Goal: Task Accomplishment & Management: Manage account settings

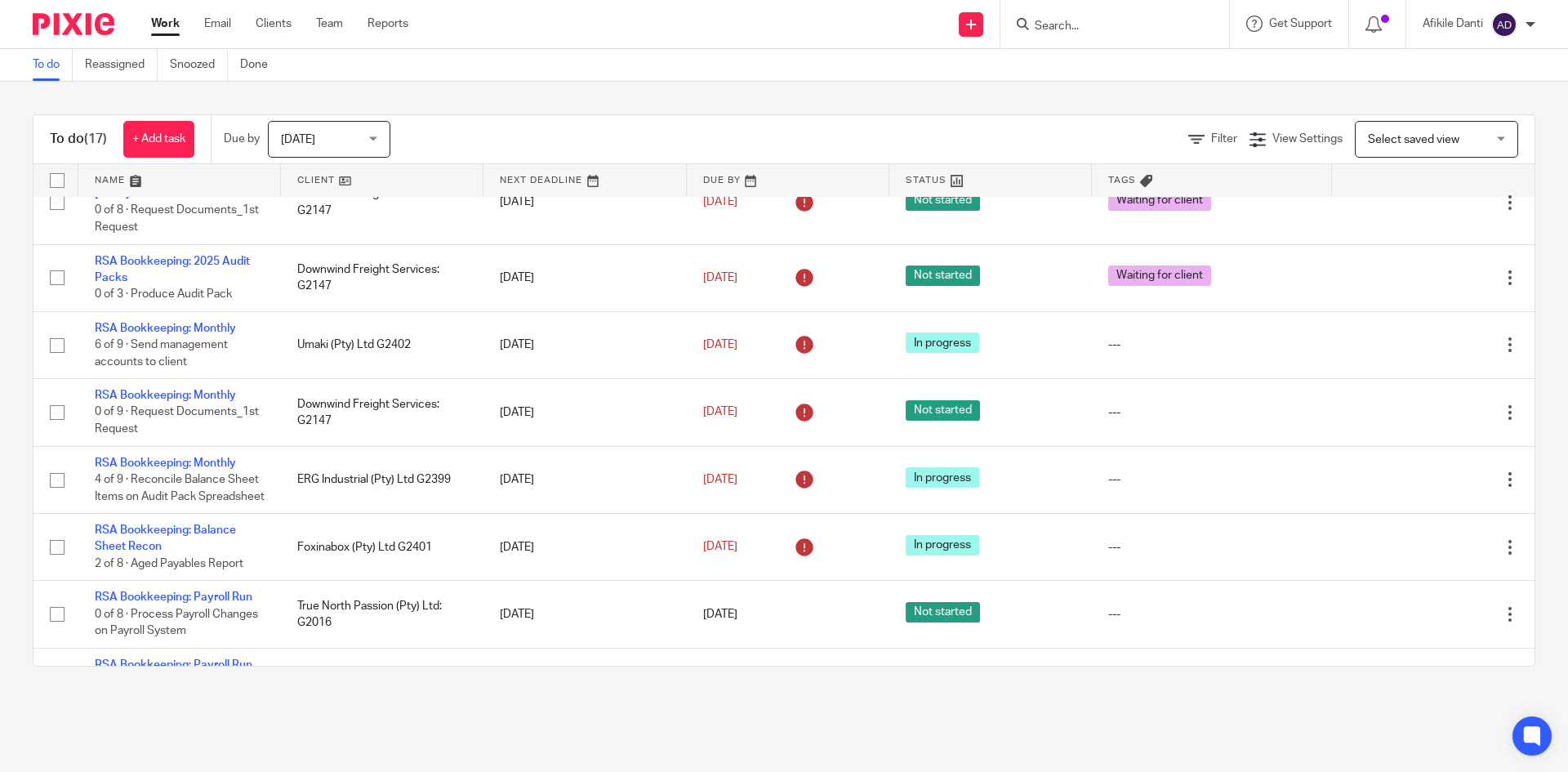
scroll to position [775, 0]
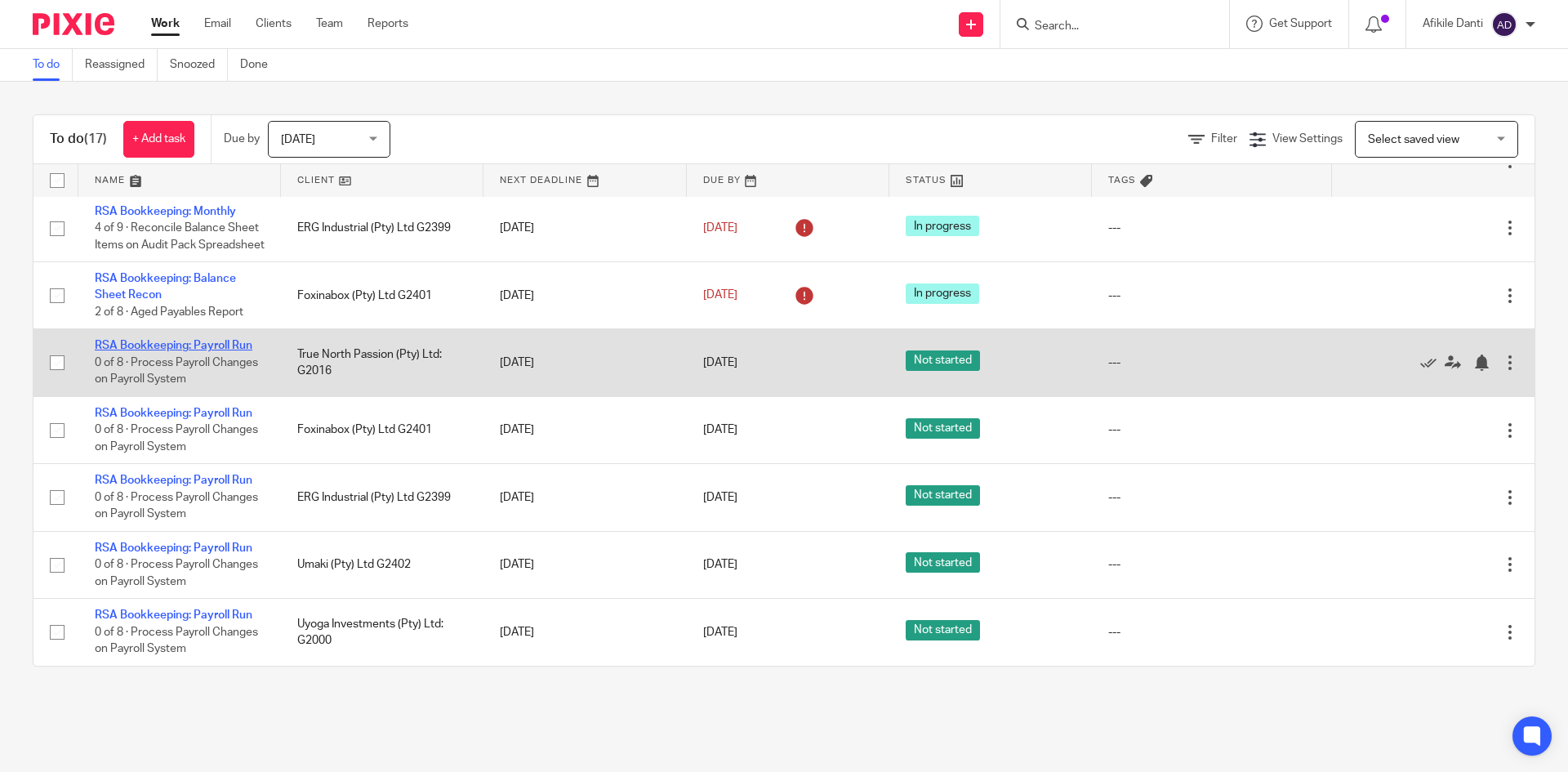
click at [198, 346] on link "RSA Bookkeeping: Payroll Run" at bounding box center [173, 345] width 157 height 12
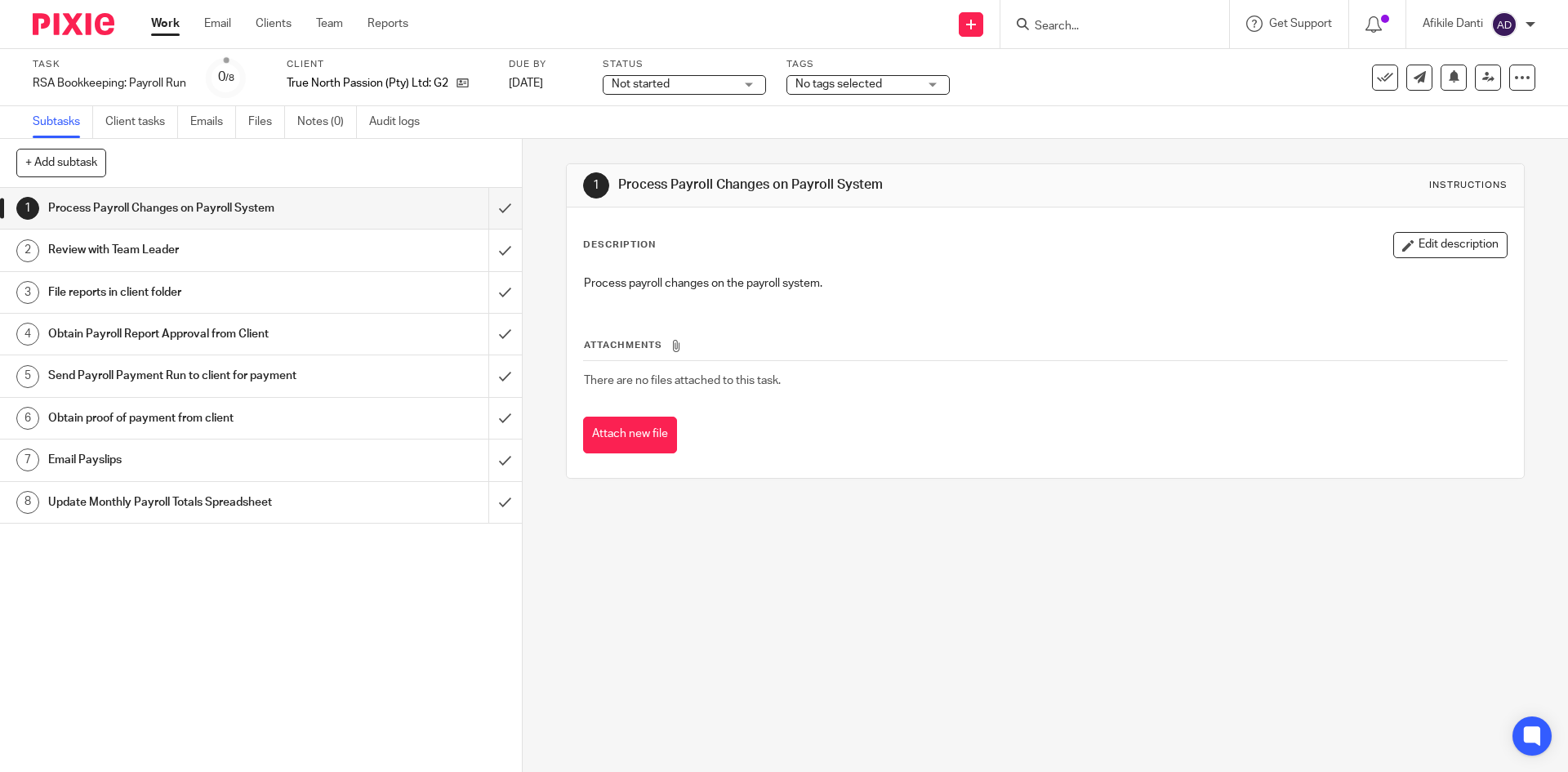
click at [744, 81] on div "Not started Not started" at bounding box center [684, 85] width 163 height 20
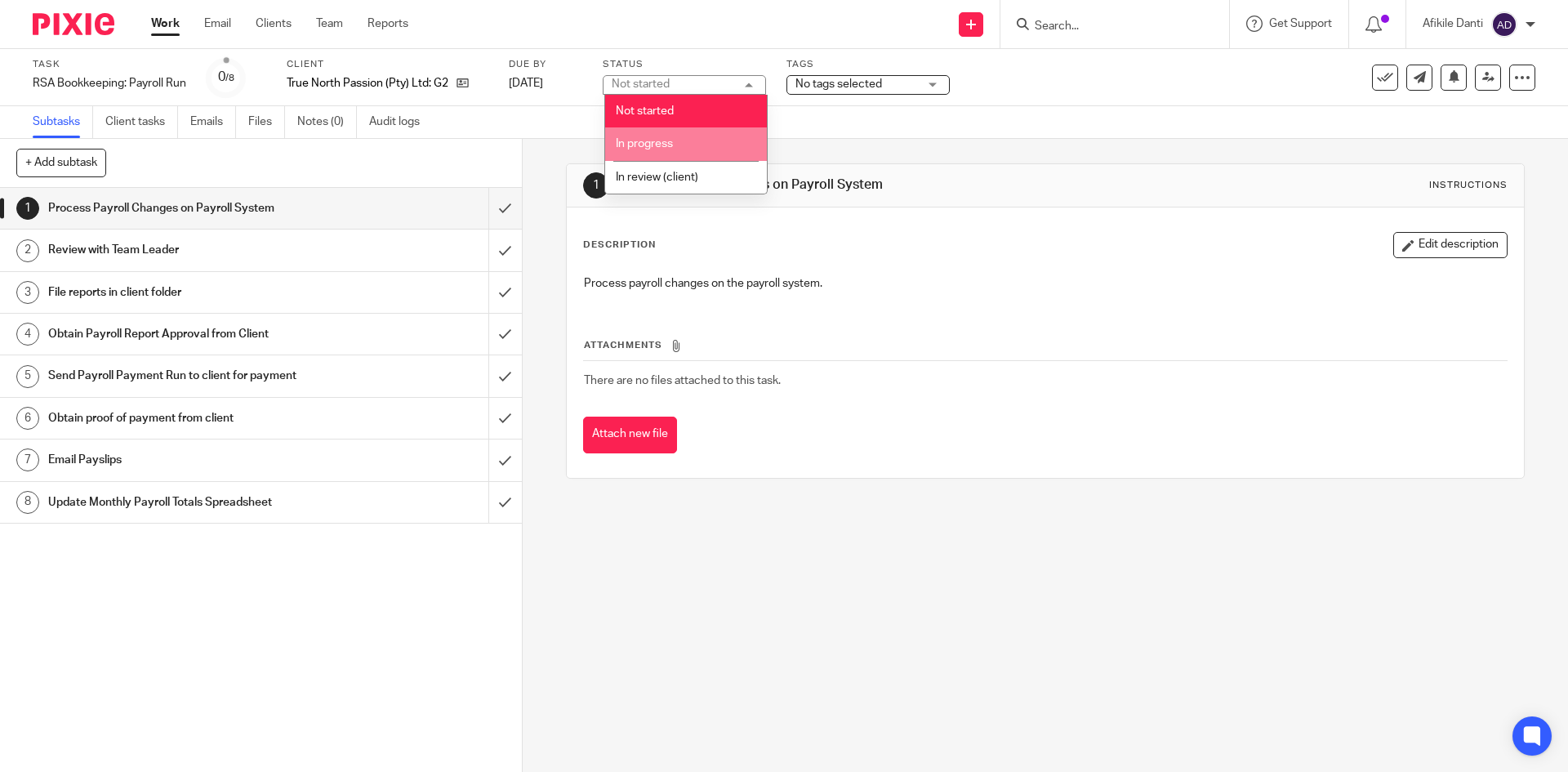
click at [699, 142] on li "In progress" at bounding box center [686, 144] width 162 height 33
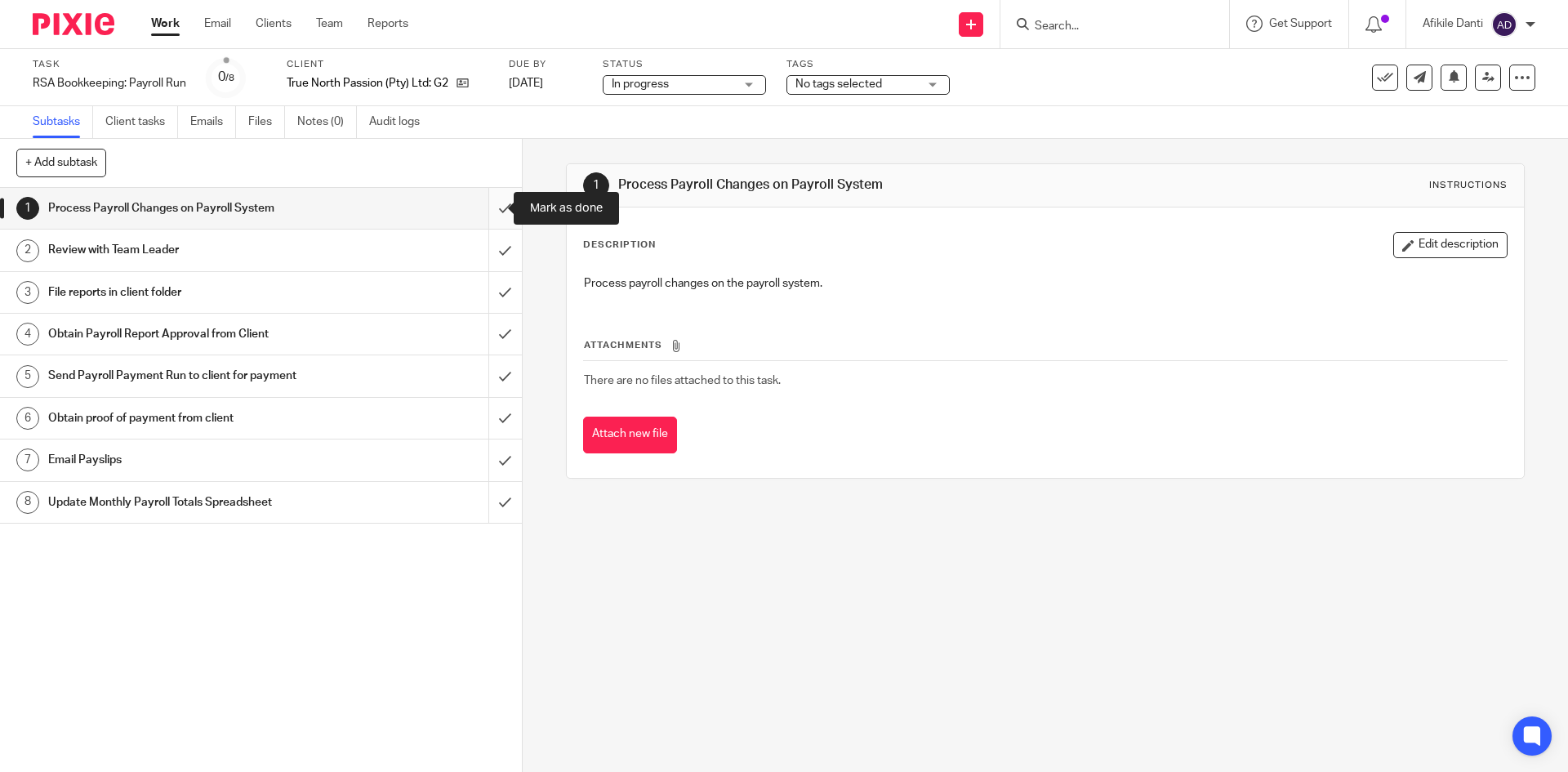
click at [490, 208] on input "submit" at bounding box center [261, 208] width 522 height 41
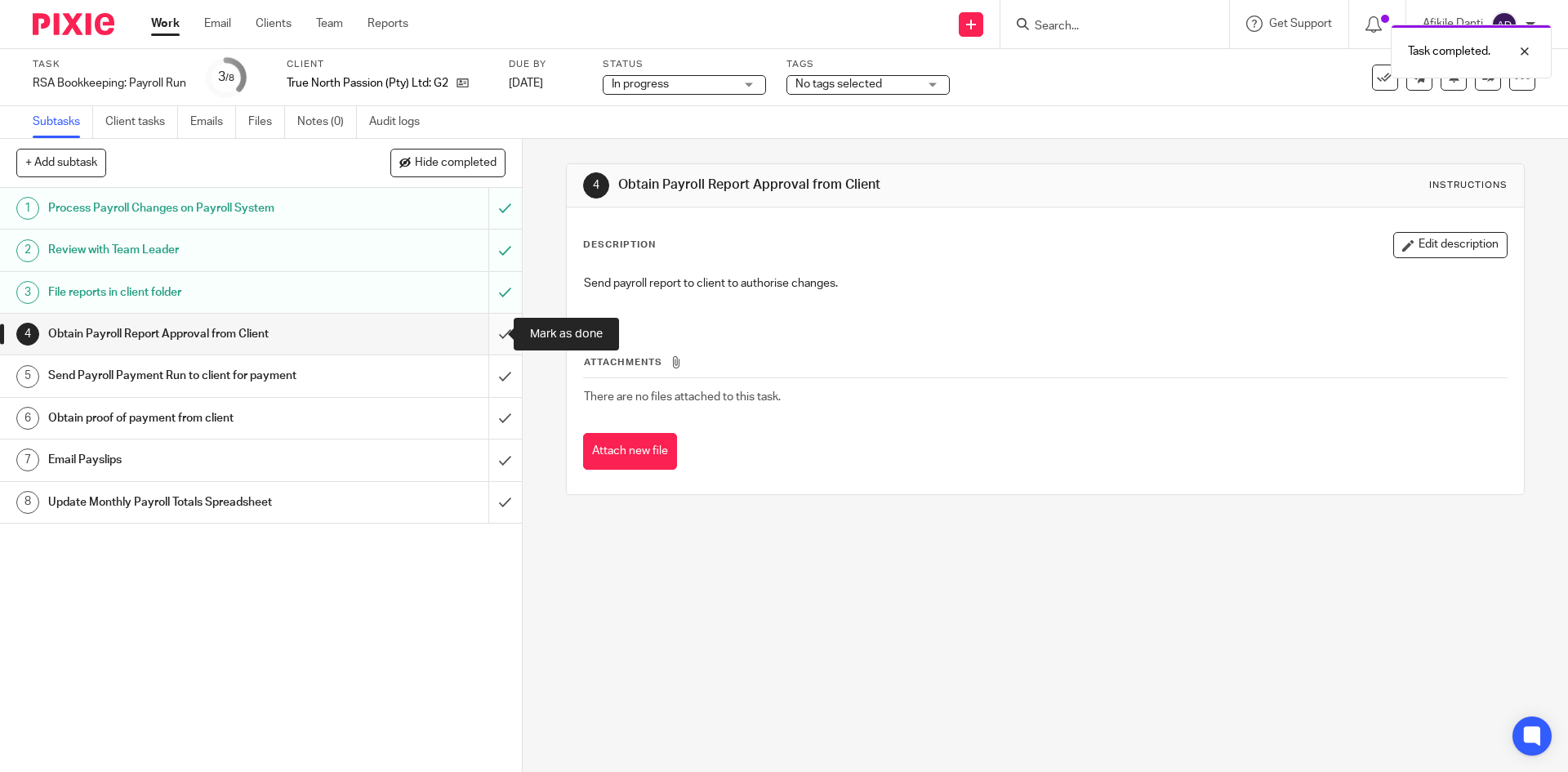
click at [483, 345] on input "submit" at bounding box center [261, 334] width 522 height 41
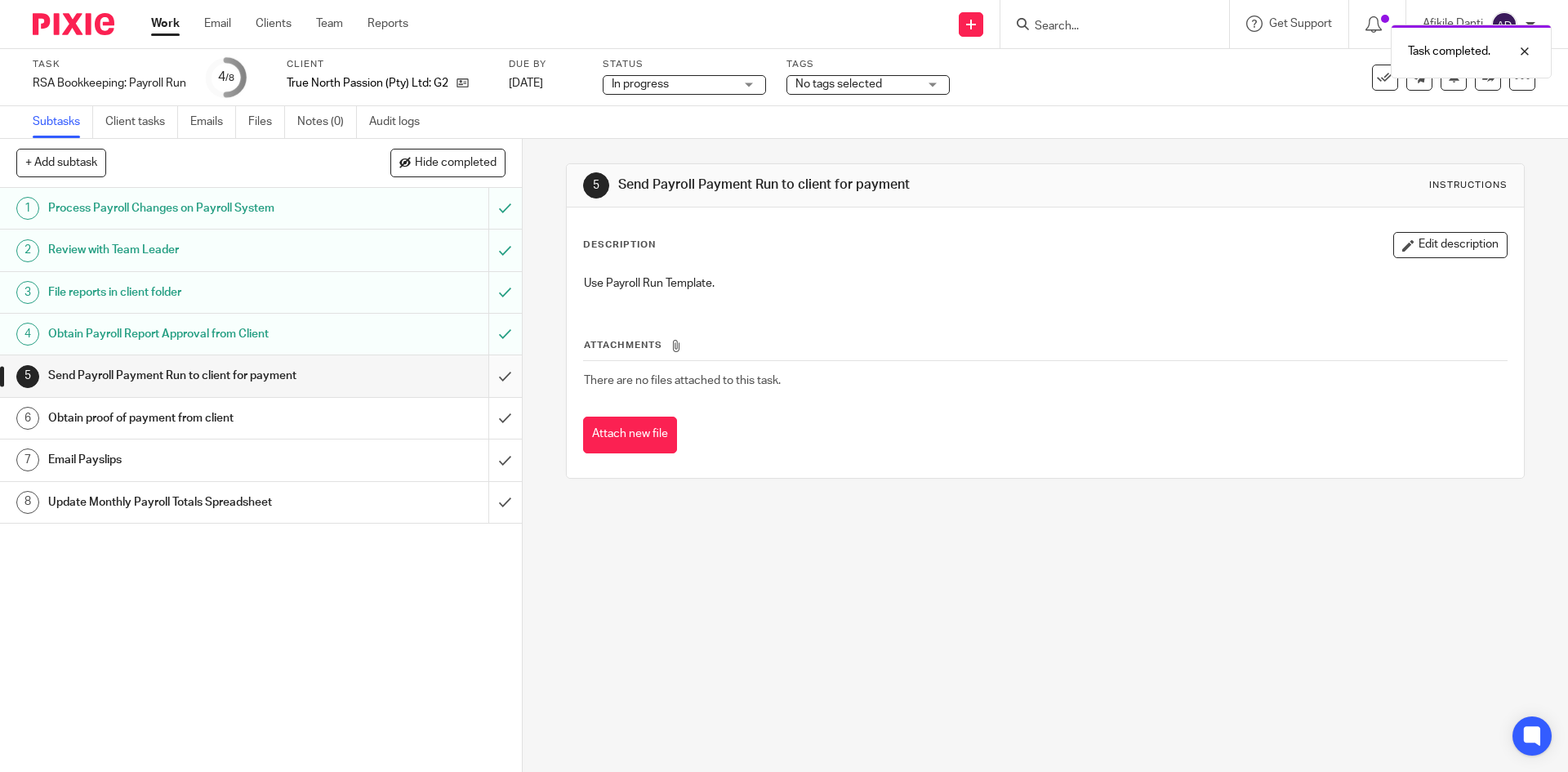
click at [483, 384] on input "submit" at bounding box center [261, 375] width 522 height 41
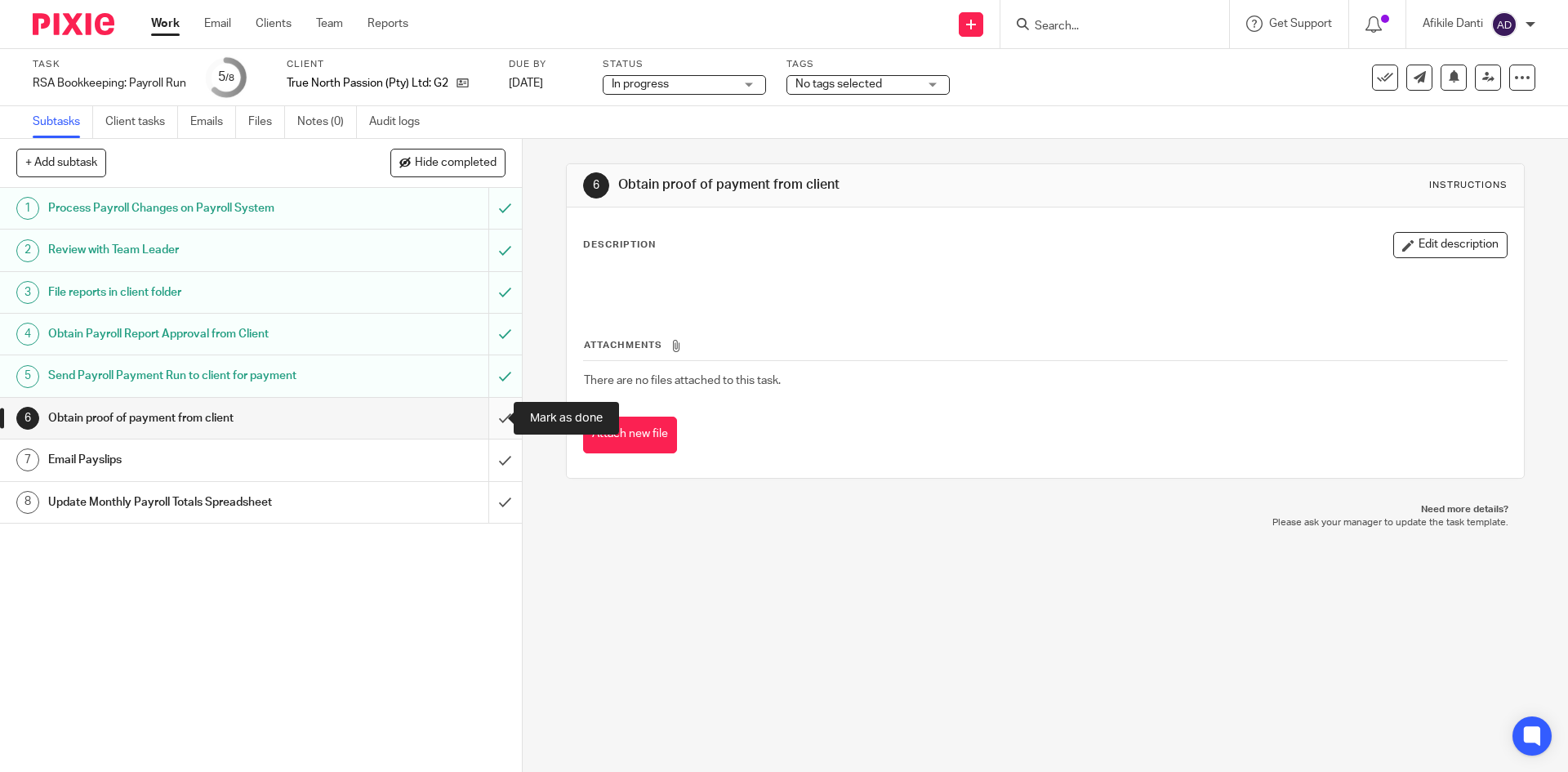
click at [494, 416] on input "submit" at bounding box center [261, 417] width 522 height 41
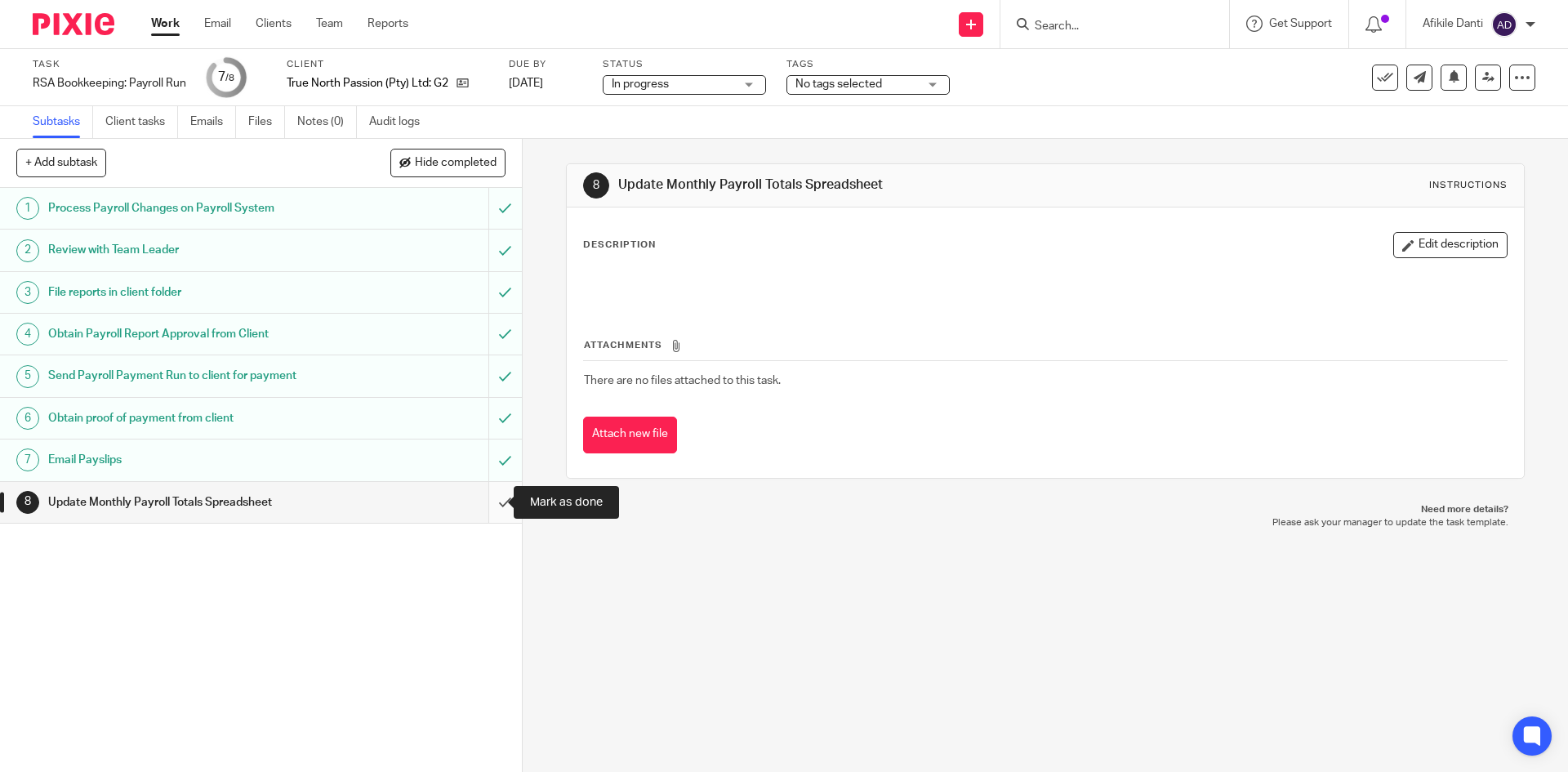
click at [489, 503] on input "submit" at bounding box center [261, 502] width 522 height 41
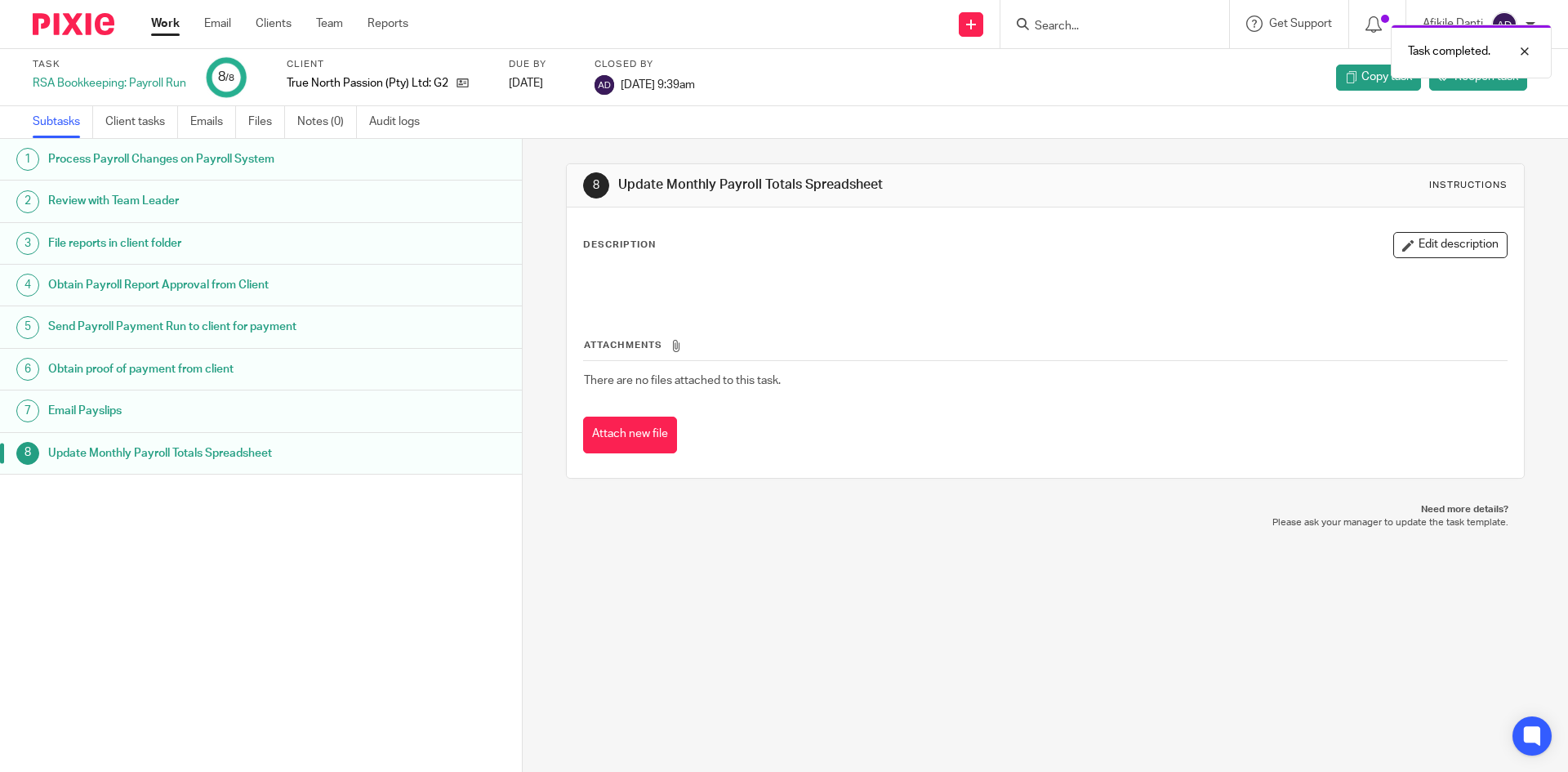
click at [167, 25] on link "Work" at bounding box center [165, 24] width 29 height 17
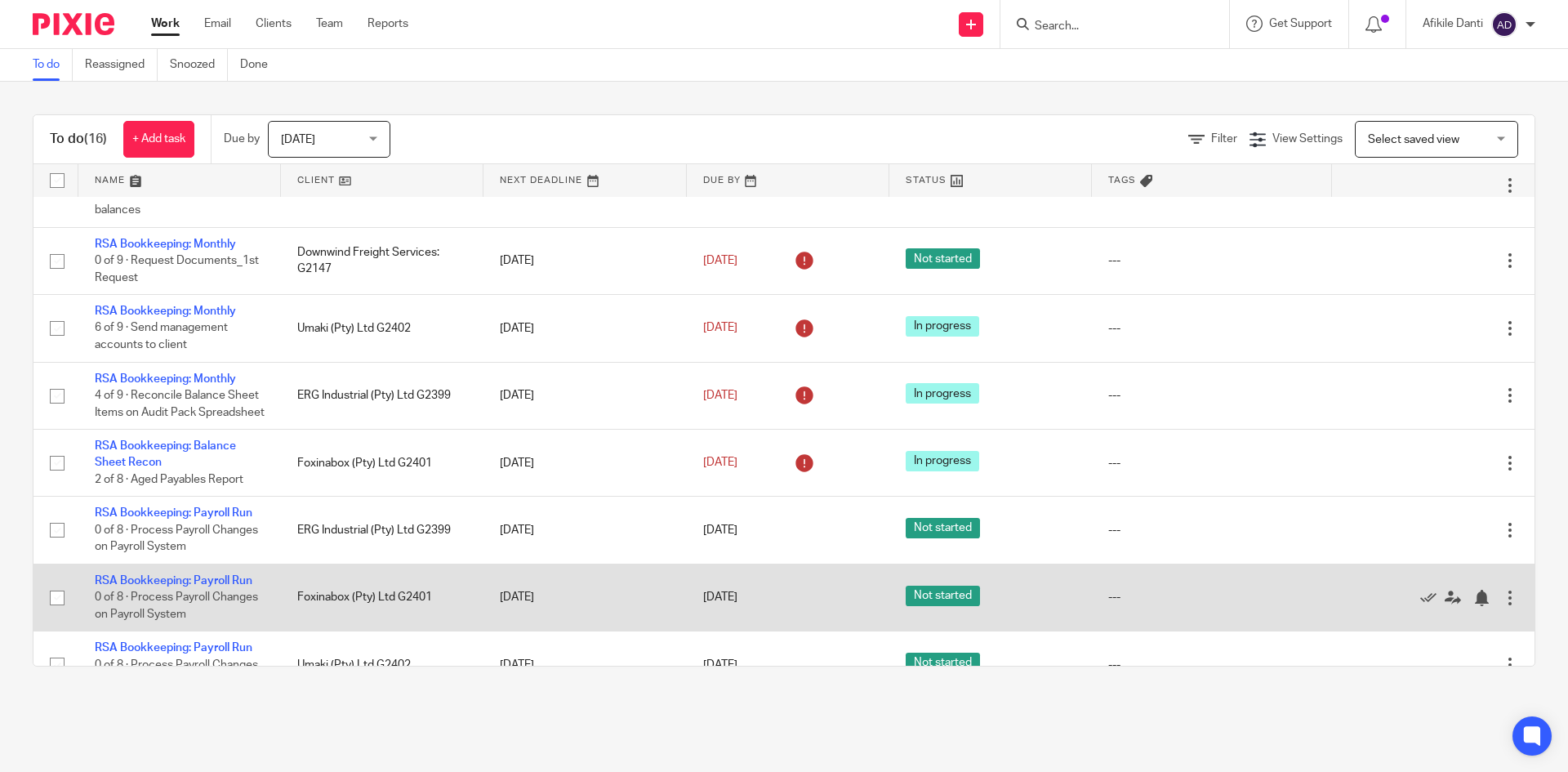
scroll to position [707, 0]
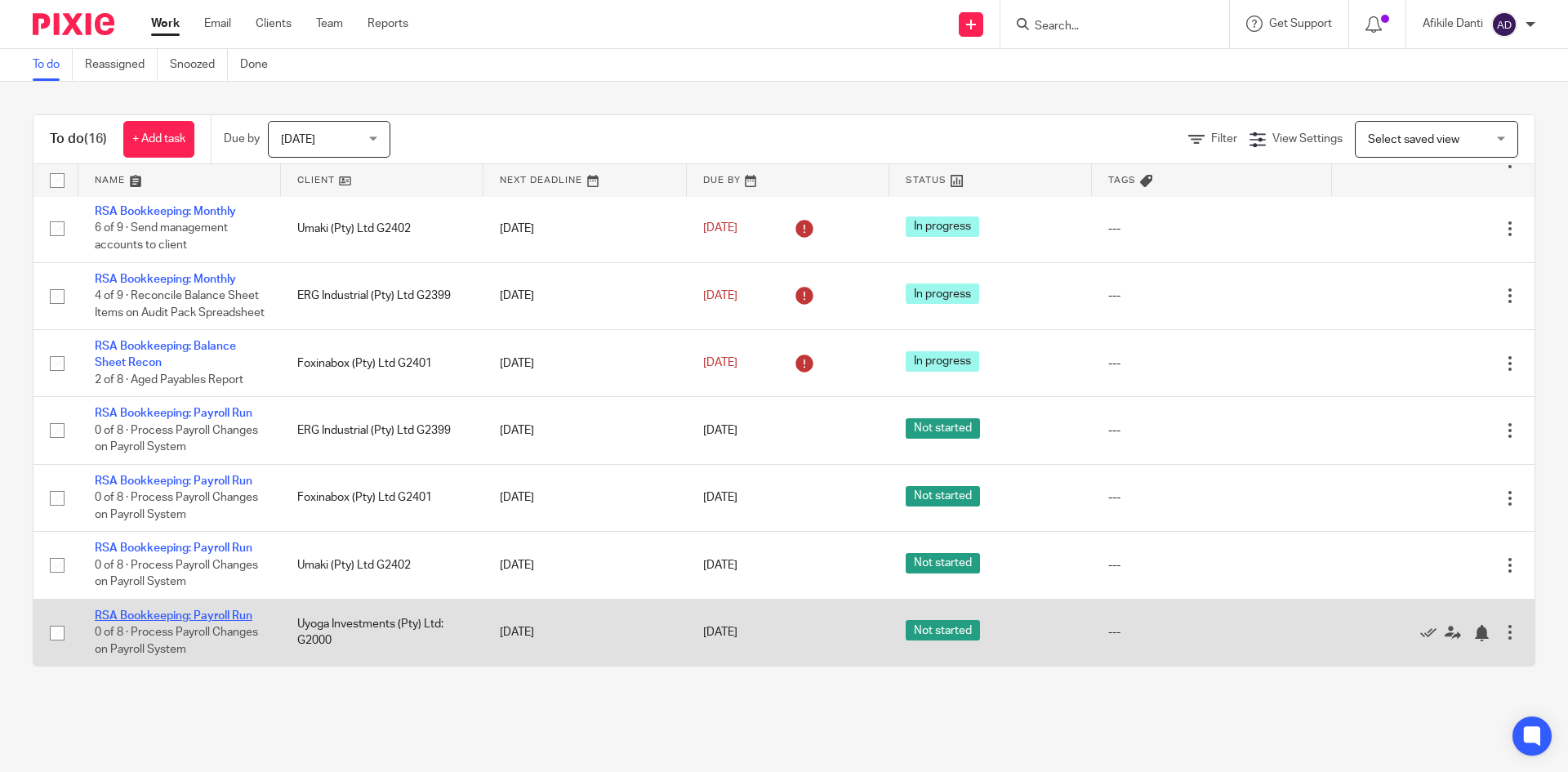
click at [180, 618] on link "RSA Bookkeeping: Payroll Run" at bounding box center [173, 616] width 157 height 12
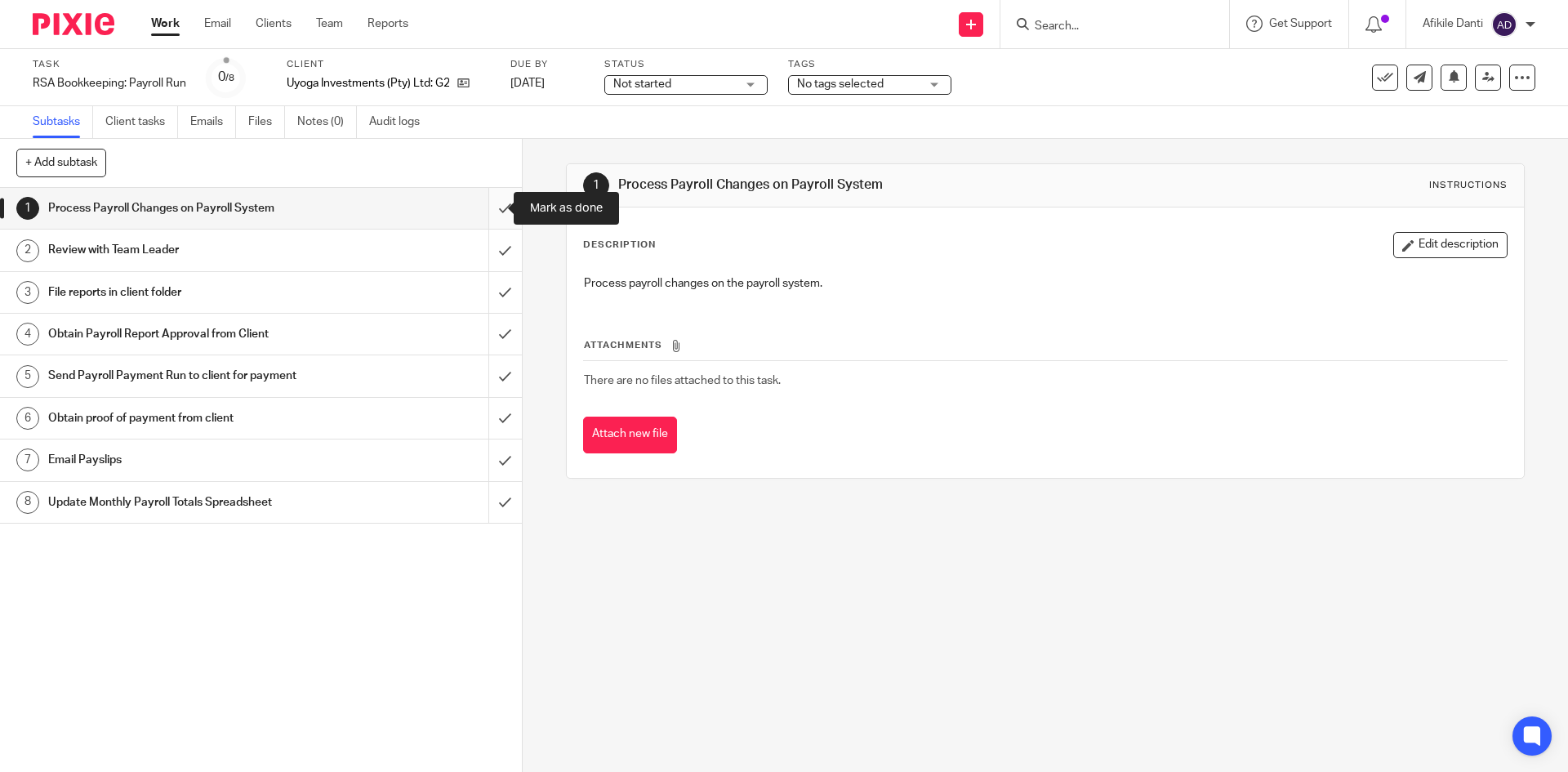
click at [492, 211] on input "submit" at bounding box center [261, 208] width 522 height 41
